Goal: Find specific page/section: Find specific page/section

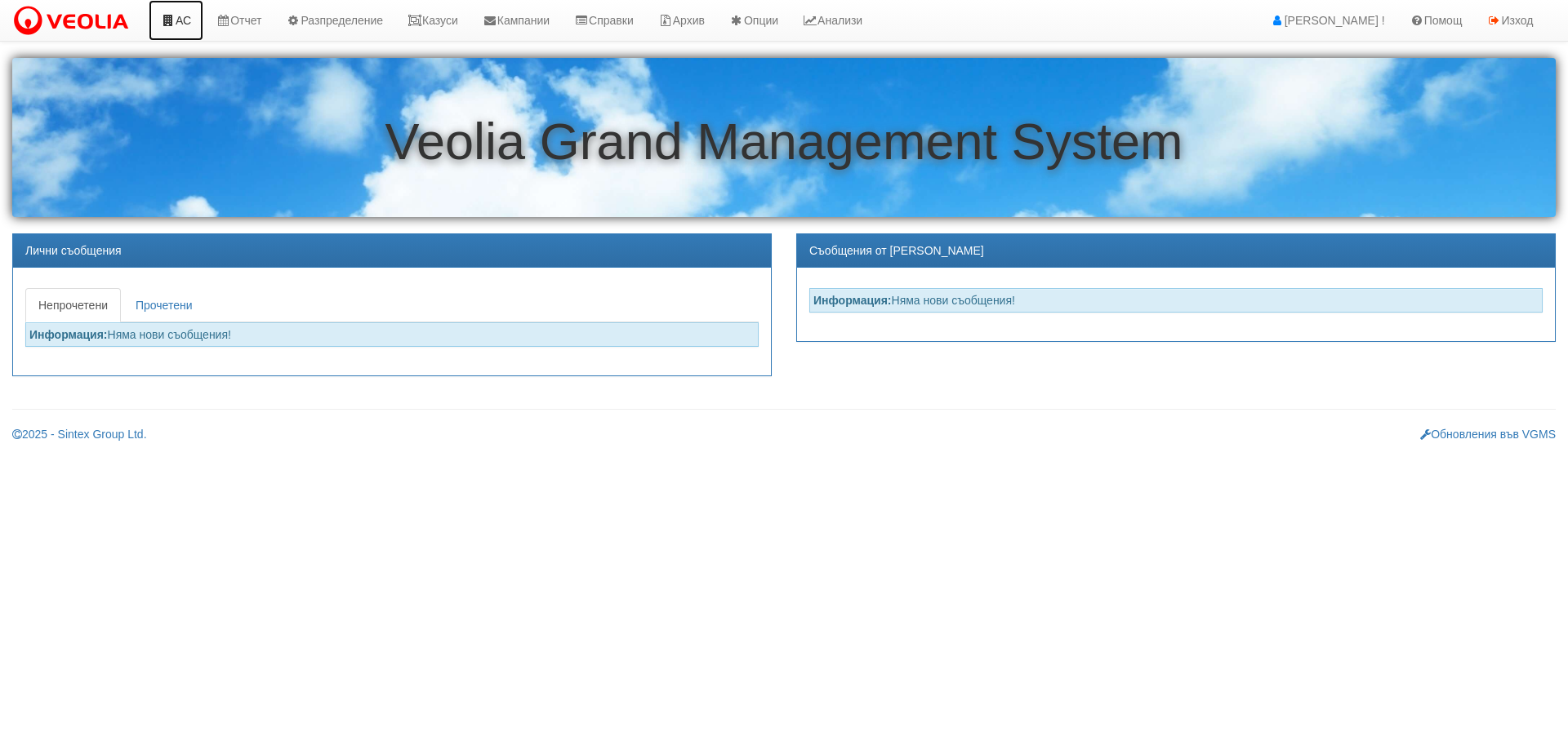
click at [177, 20] on link "АС" at bounding box center [176, 21] width 55 height 41
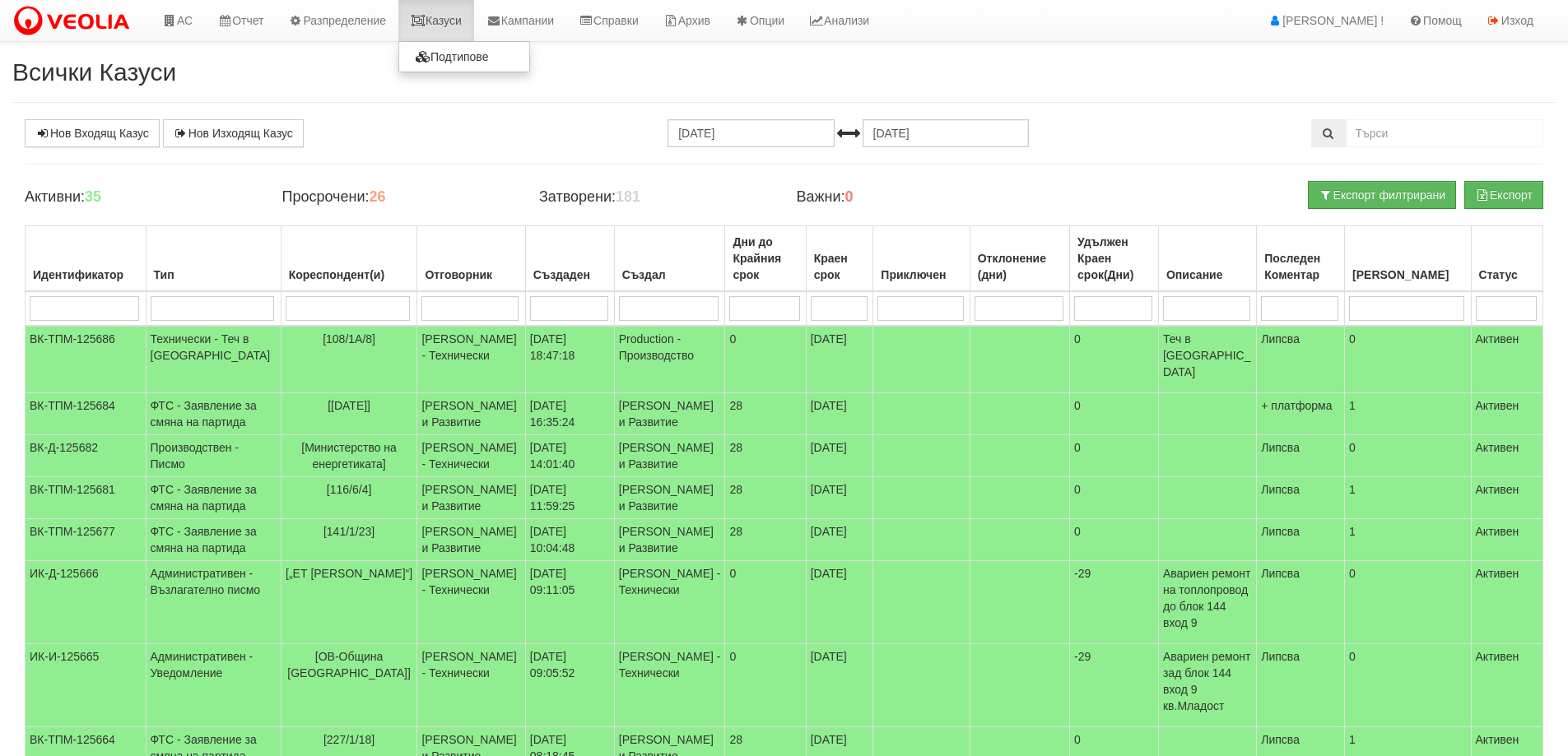
click at [443, 18] on link "Казуси" at bounding box center [436, 21] width 76 height 41
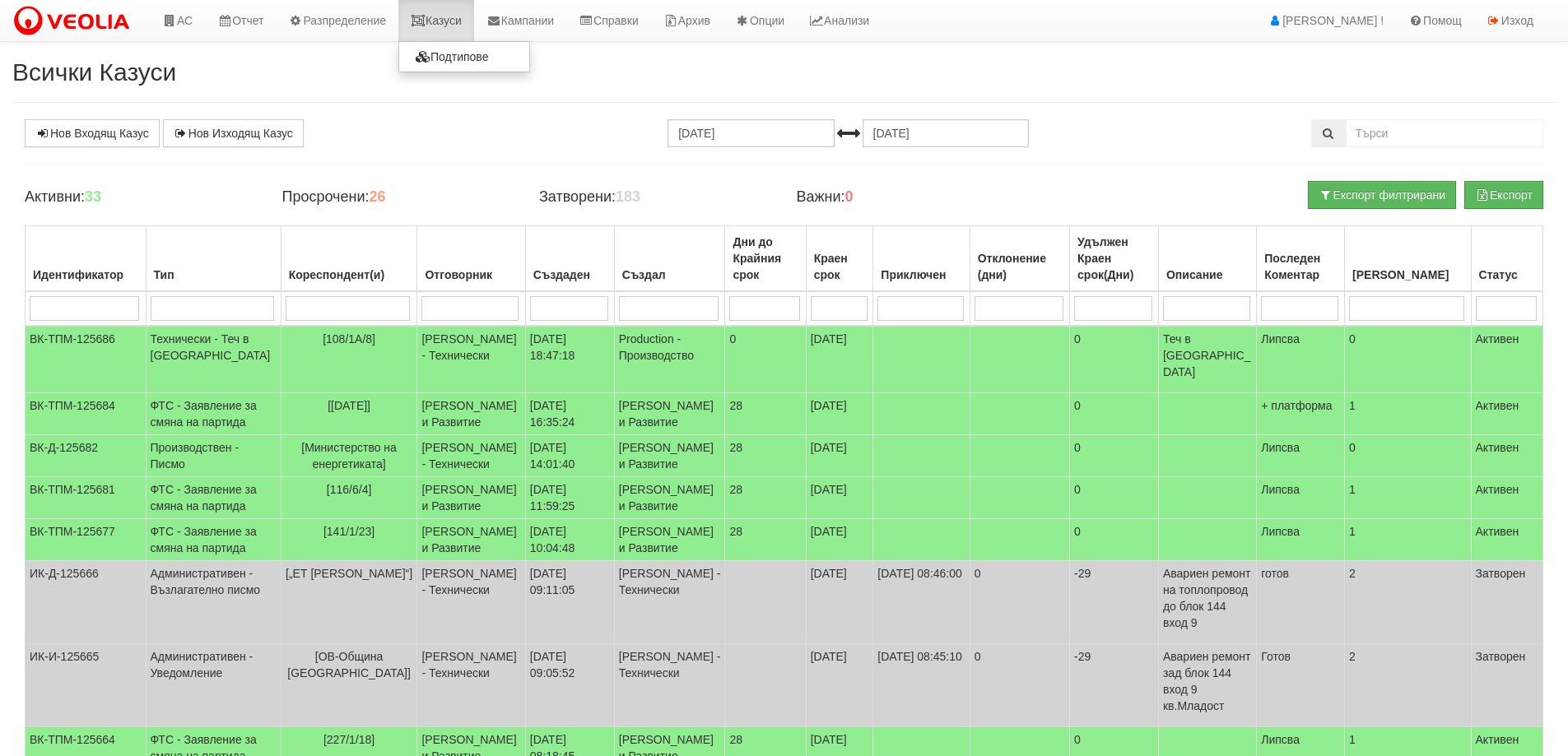
click at [466, 18] on link "Казуси" at bounding box center [436, 21] width 76 height 41
click at [452, 11] on link "Казуси" at bounding box center [436, 21] width 76 height 41
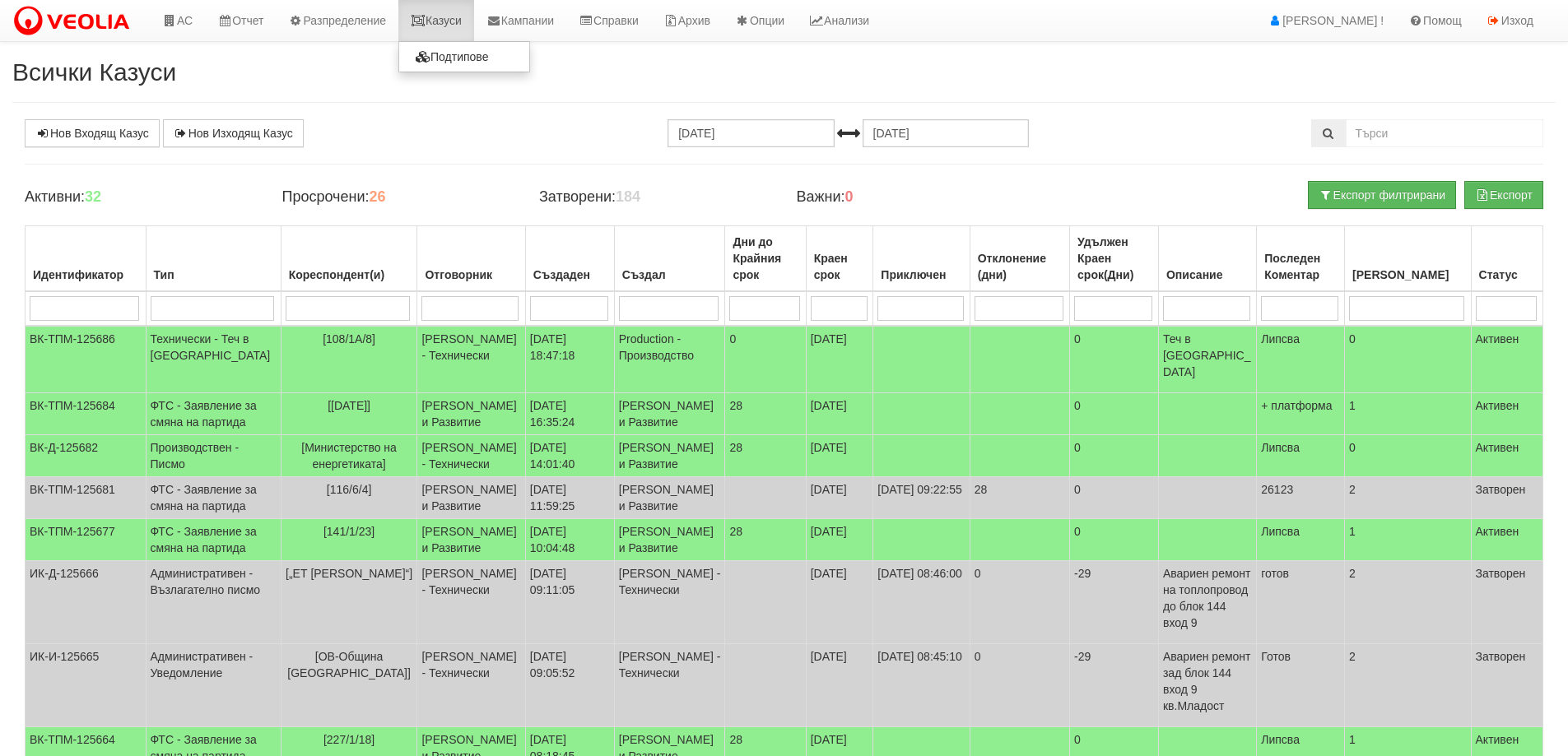
click at [444, 16] on link "Казуси" at bounding box center [436, 21] width 76 height 41
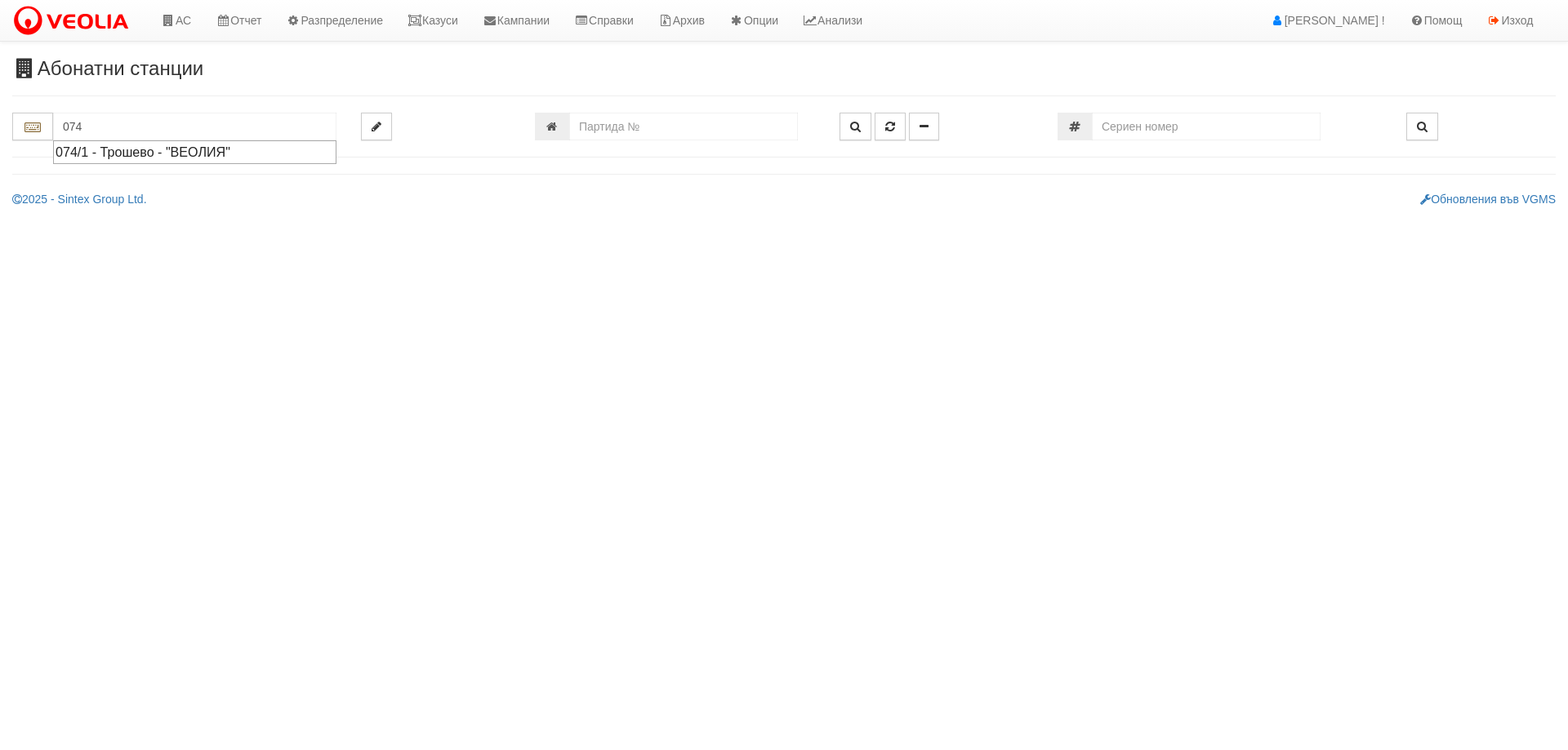
click at [229, 155] on div "074/1 - Трошево - "ВЕОЛИЯ"" at bounding box center [195, 152] width 278 height 19
type input "074/1 - Трошево - "ВЕОЛИЯ""
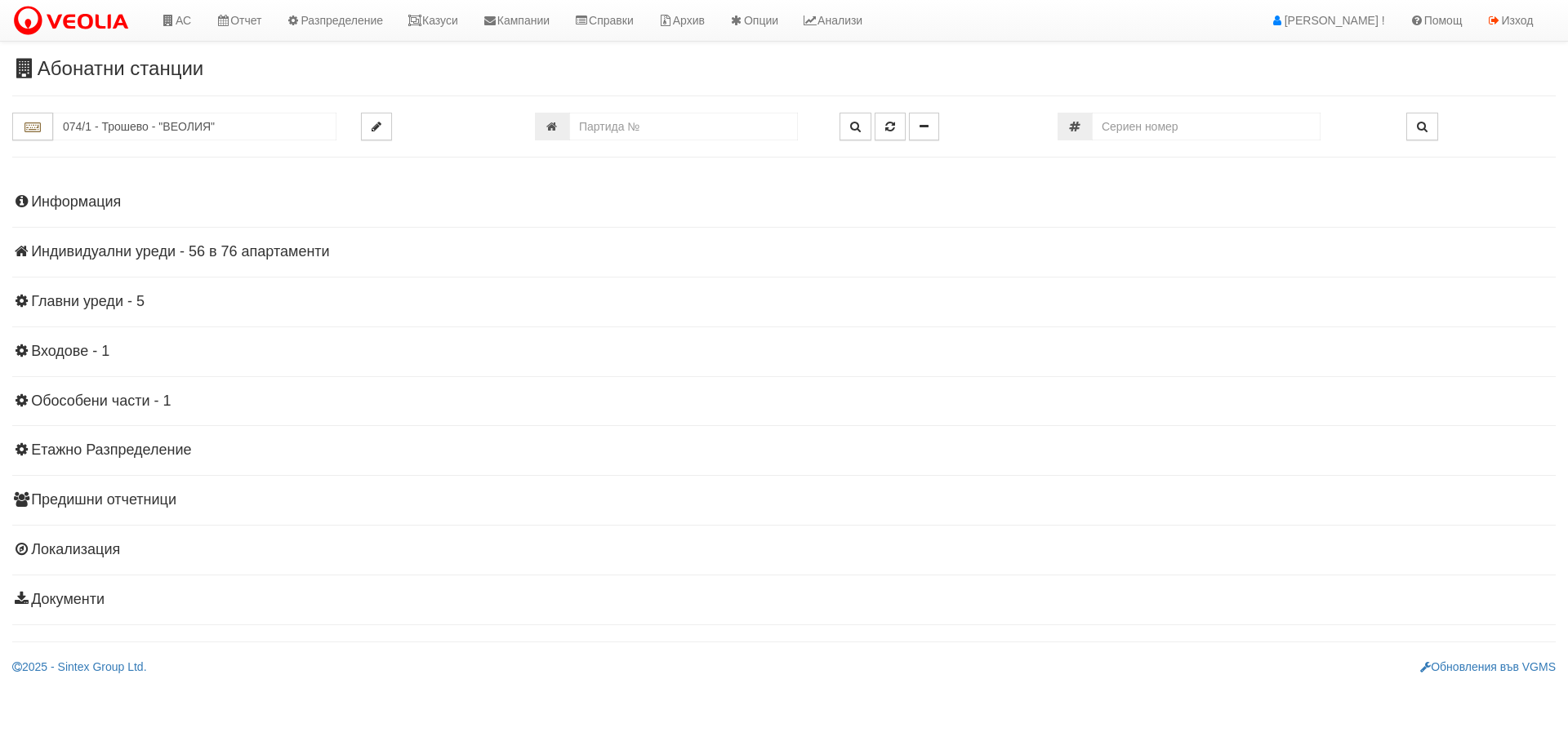
click at [91, 189] on div "Информация Параметри Брой Апартаменти: 76 Ползватели 08/2025 54 % 0 % 153" at bounding box center [784, 399] width 1544 height 450
click at [96, 196] on h4 "Информация" at bounding box center [784, 202] width 1544 height 17
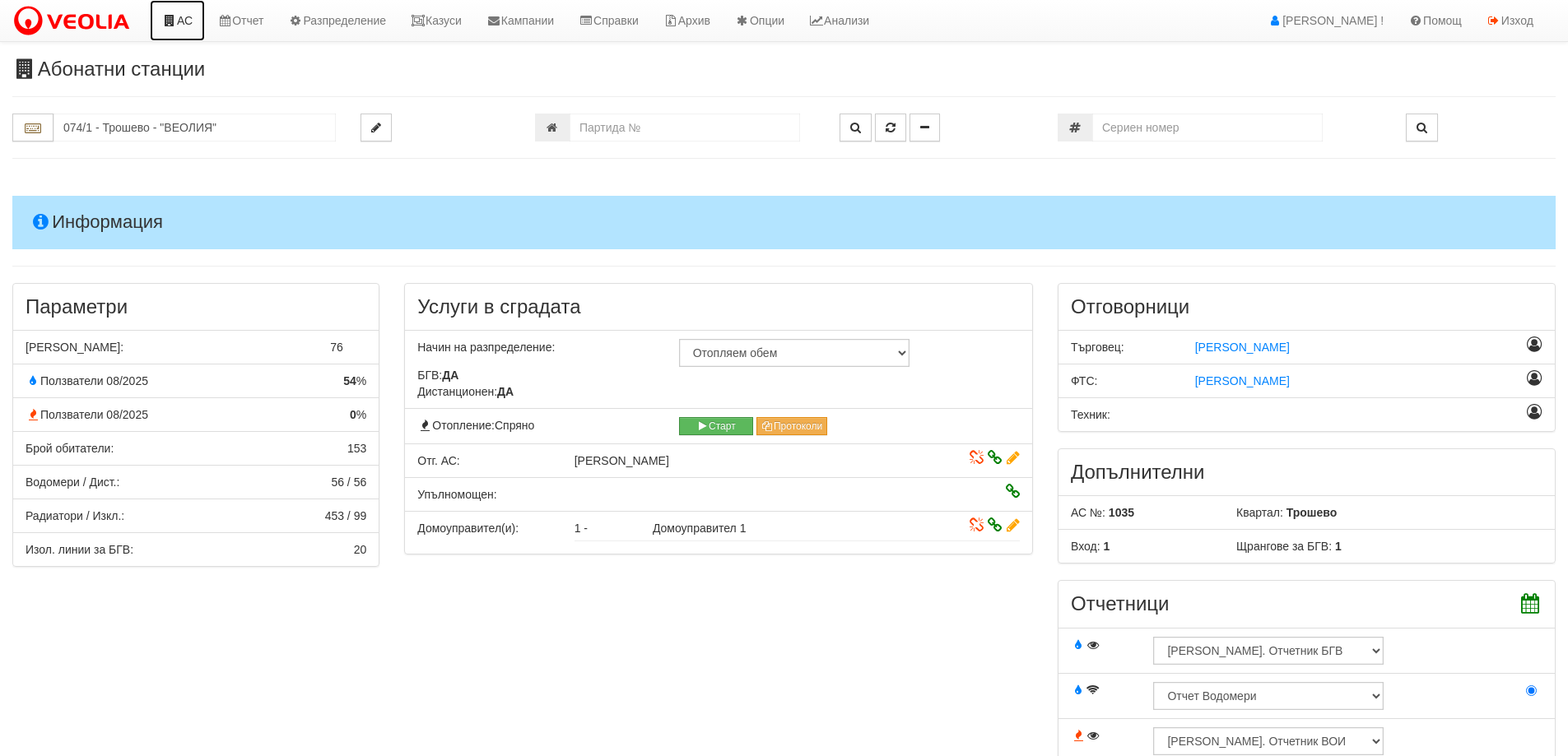
click at [171, 10] on link "АС" at bounding box center [178, 21] width 55 height 41
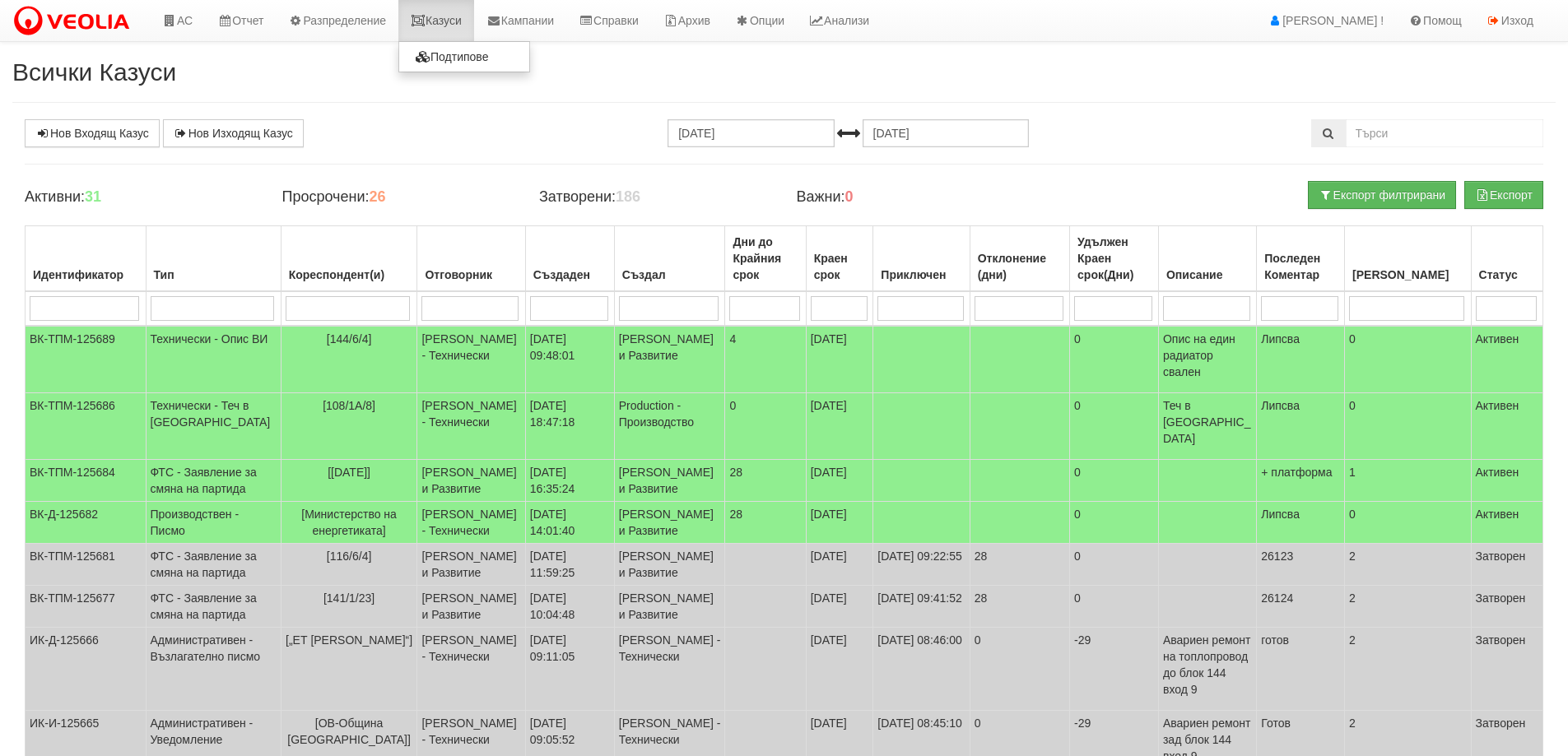
click at [461, 14] on link "Казуси" at bounding box center [436, 21] width 76 height 41
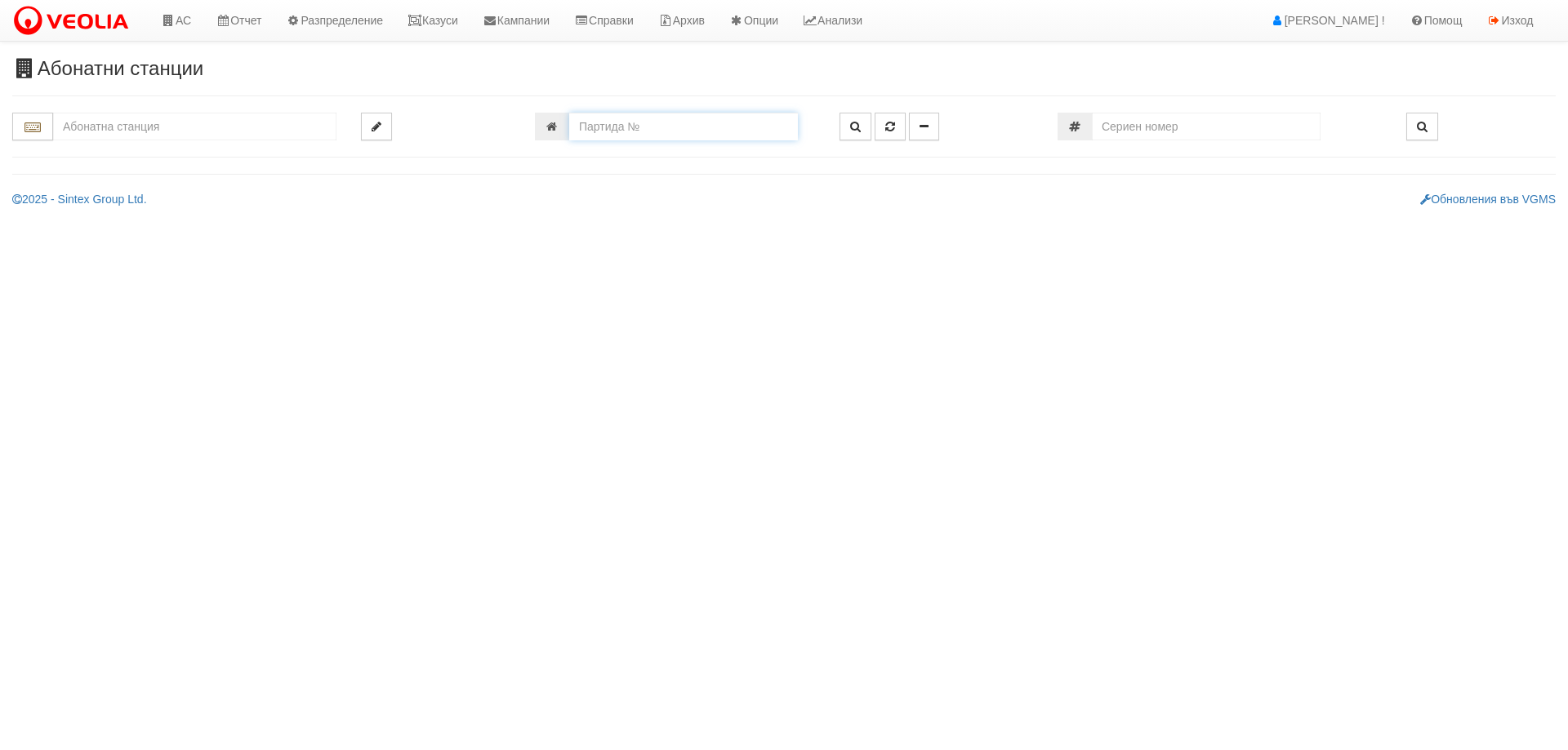
click at [594, 117] on input "number" at bounding box center [683, 126] width 228 height 27
type input "20505"
type input "024/5 - "[PERSON_NAME] [GEOGRAPHIC_DATA] " ЕАД"
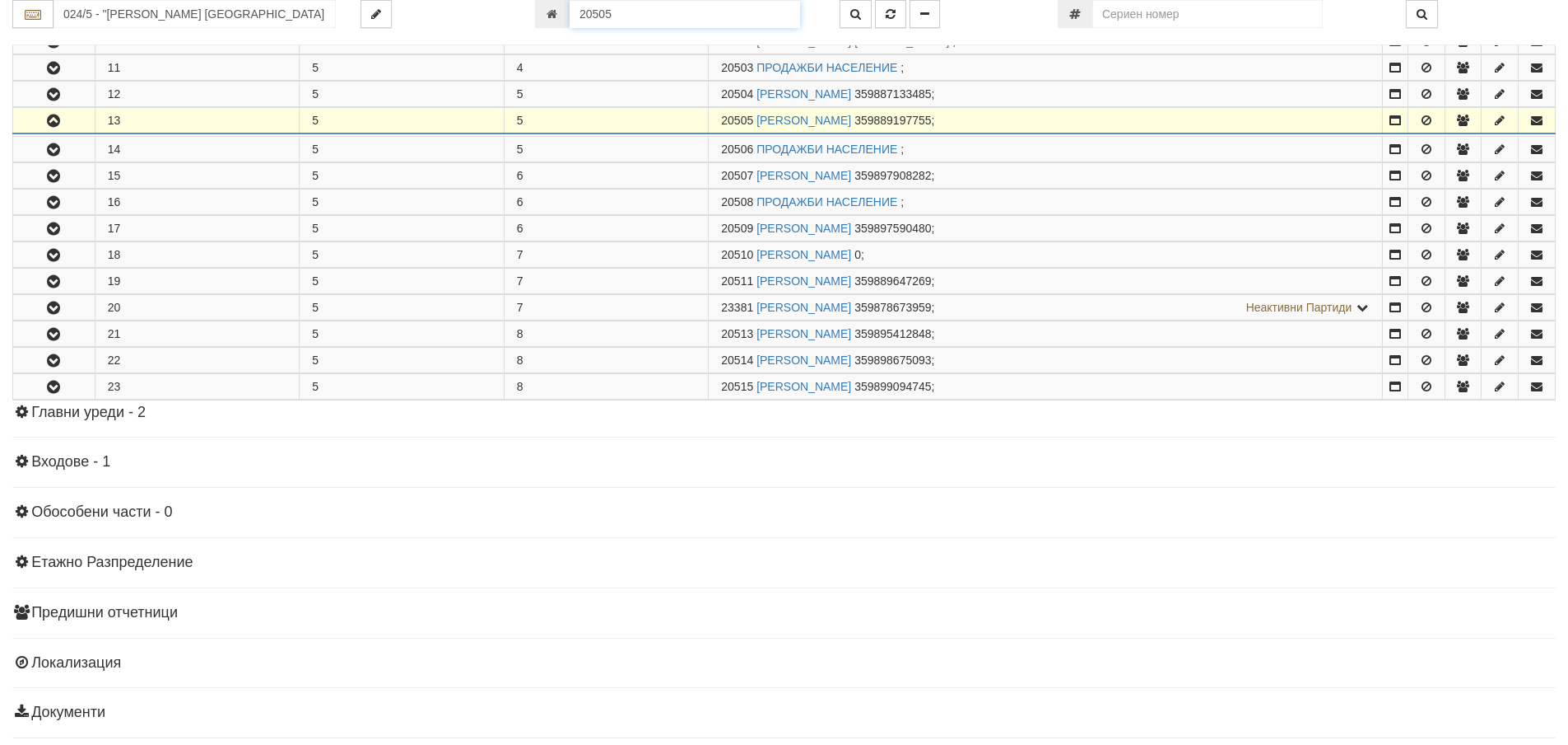
scroll to position [629, 0]
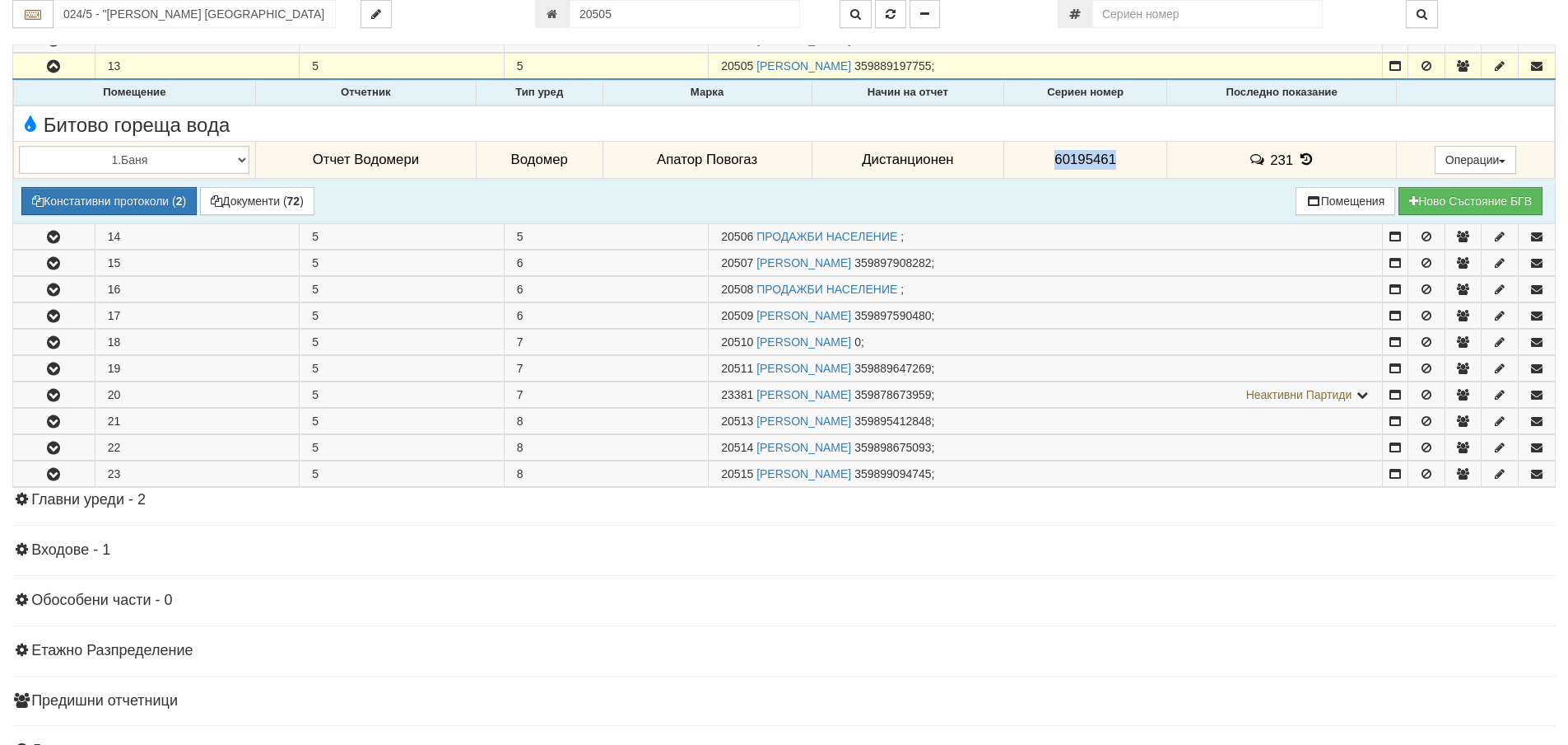
drag, startPoint x: 1137, startPoint y: 153, endPoint x: 1014, endPoint y: 166, distance: 123.7
click at [1014, 166] on td "60195461" at bounding box center [1085, 160] width 163 height 38
copy span "60195461"
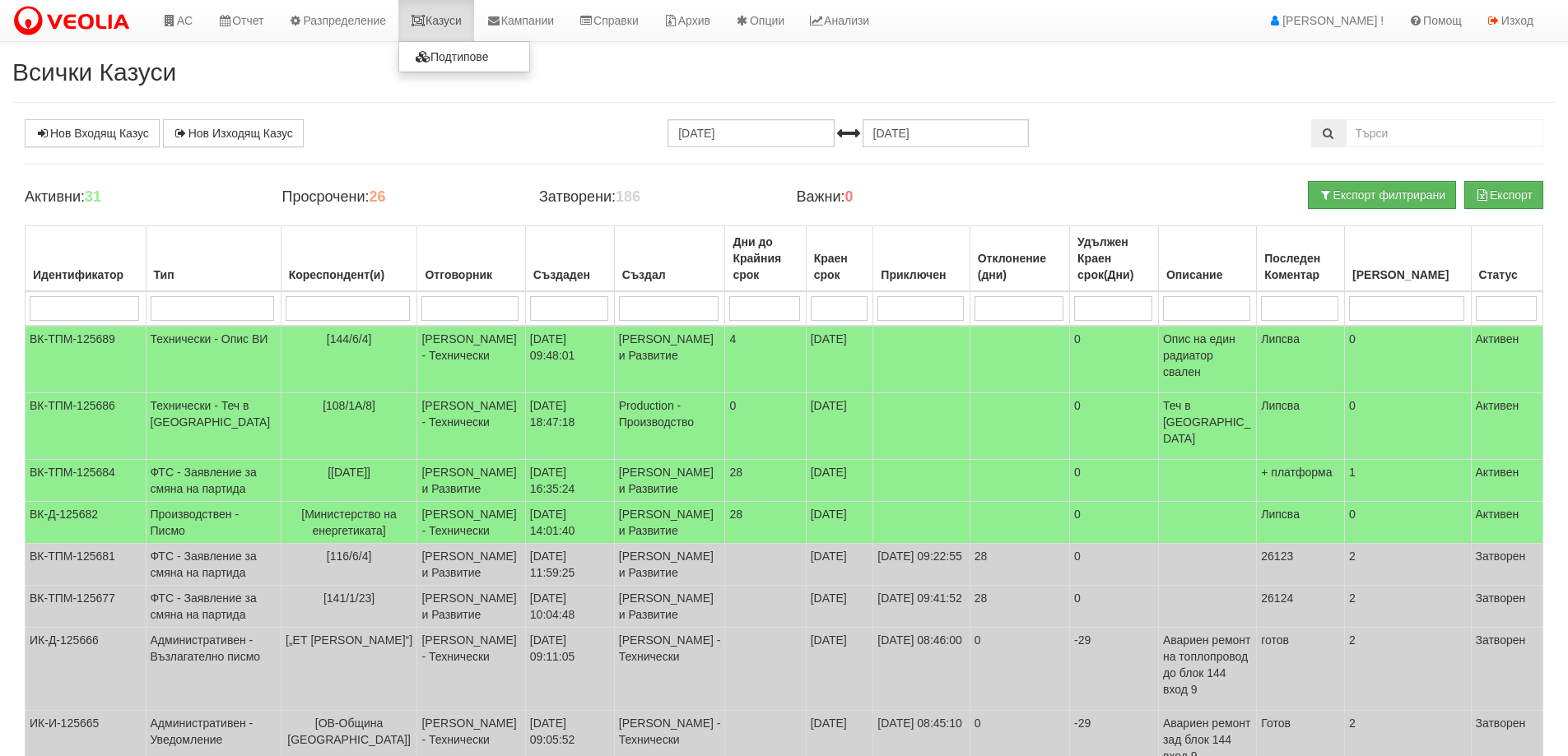
click at [455, 9] on link "Казуси" at bounding box center [436, 21] width 76 height 41
